Goal: Information Seeking & Learning: Check status

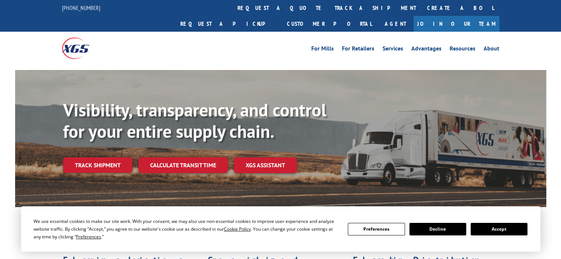
click at [94, 158] on link "Track shipment" at bounding box center [97, 165] width 69 height 15
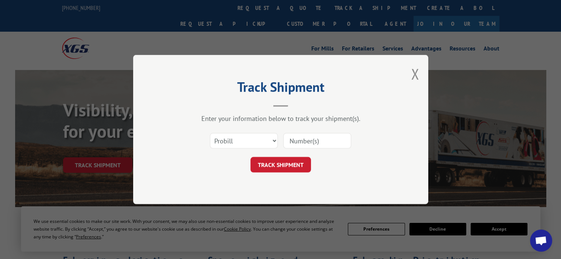
click at [302, 141] on input at bounding box center [317, 140] width 68 height 15
type input "17271819"
click at [277, 169] on button "TRACK SHIPMENT" at bounding box center [280, 164] width 60 height 15
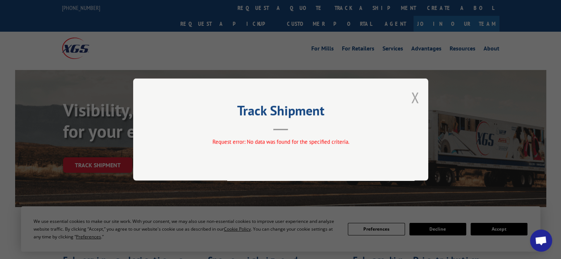
click at [414, 98] on button "Close modal" at bounding box center [415, 98] width 8 height 20
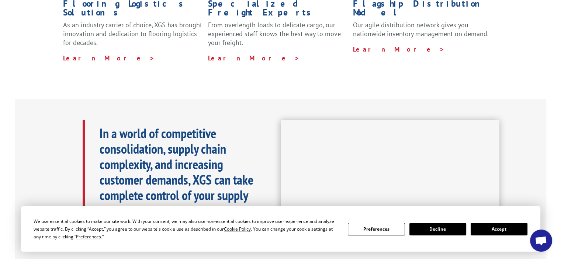
scroll to position [258, 0]
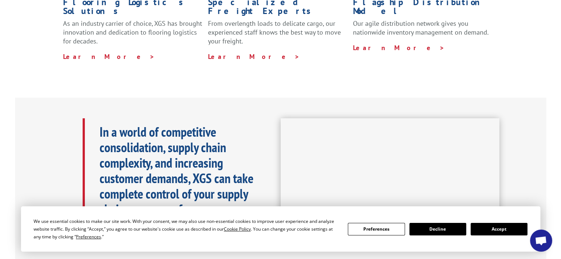
click at [449, 227] on button "Decline" at bounding box center [437, 229] width 57 height 13
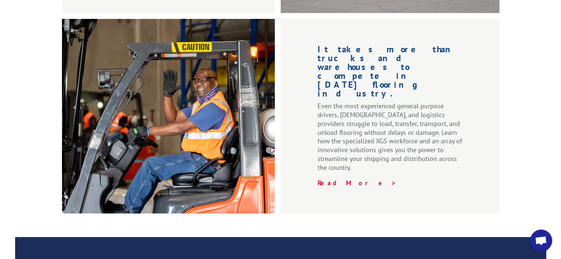
scroll to position [1200, 0]
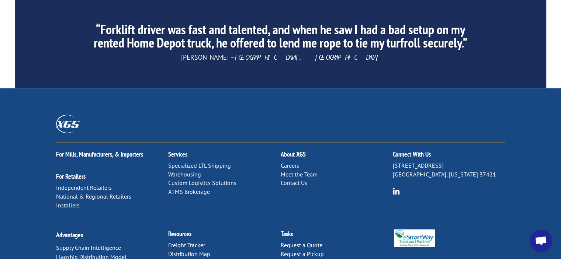
drag, startPoint x: 297, startPoint y: 105, endPoint x: 298, endPoint y: 109, distance: 4.3
click at [297, 179] on link "Contact Us" at bounding box center [293, 182] width 27 height 7
